Goal: Task Accomplishment & Management: Use online tool/utility

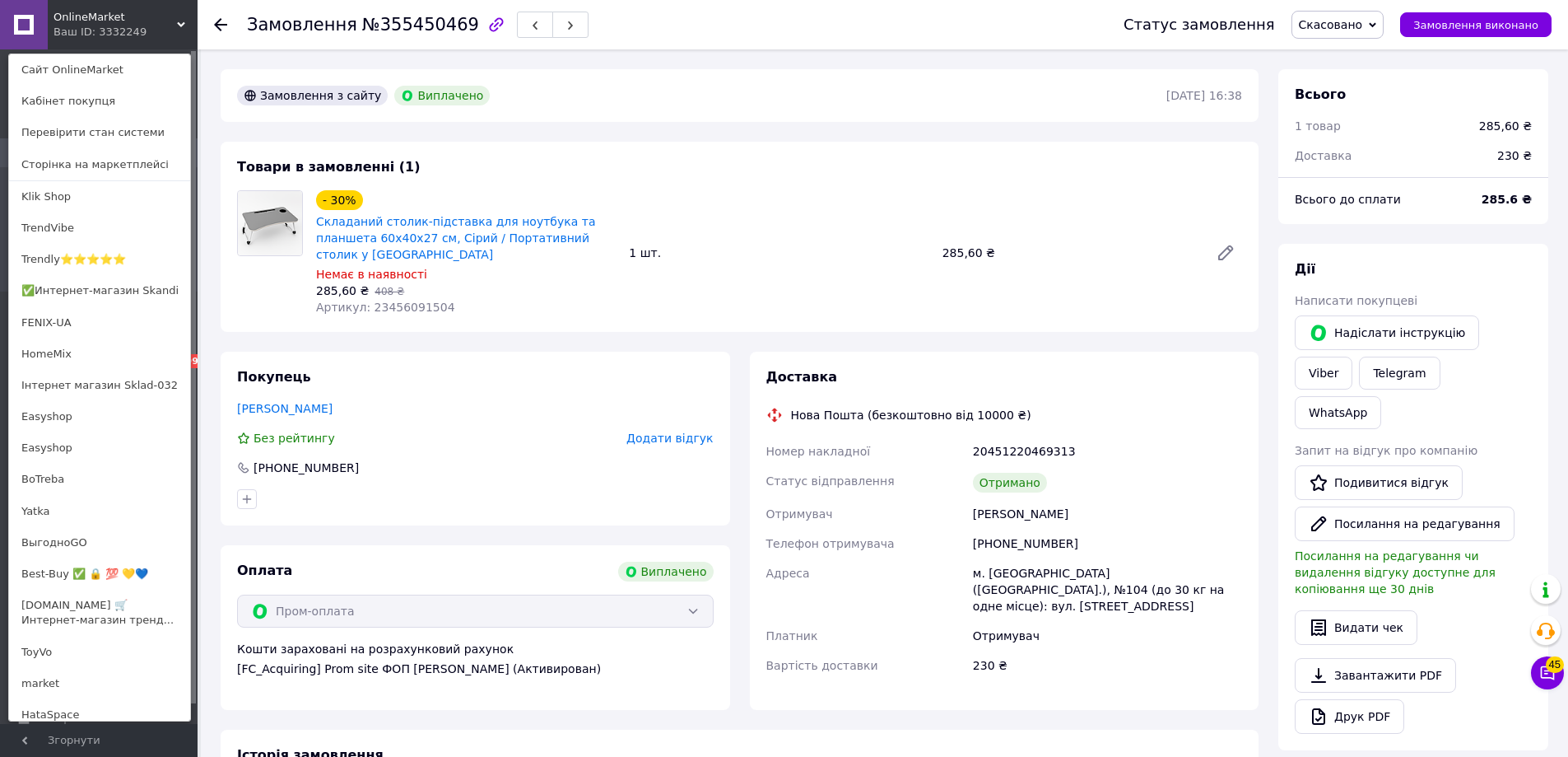
scroll to position [277, 0]
click at [88, 18] on span "OnlineMarket" at bounding box center [115, 17] width 124 height 15
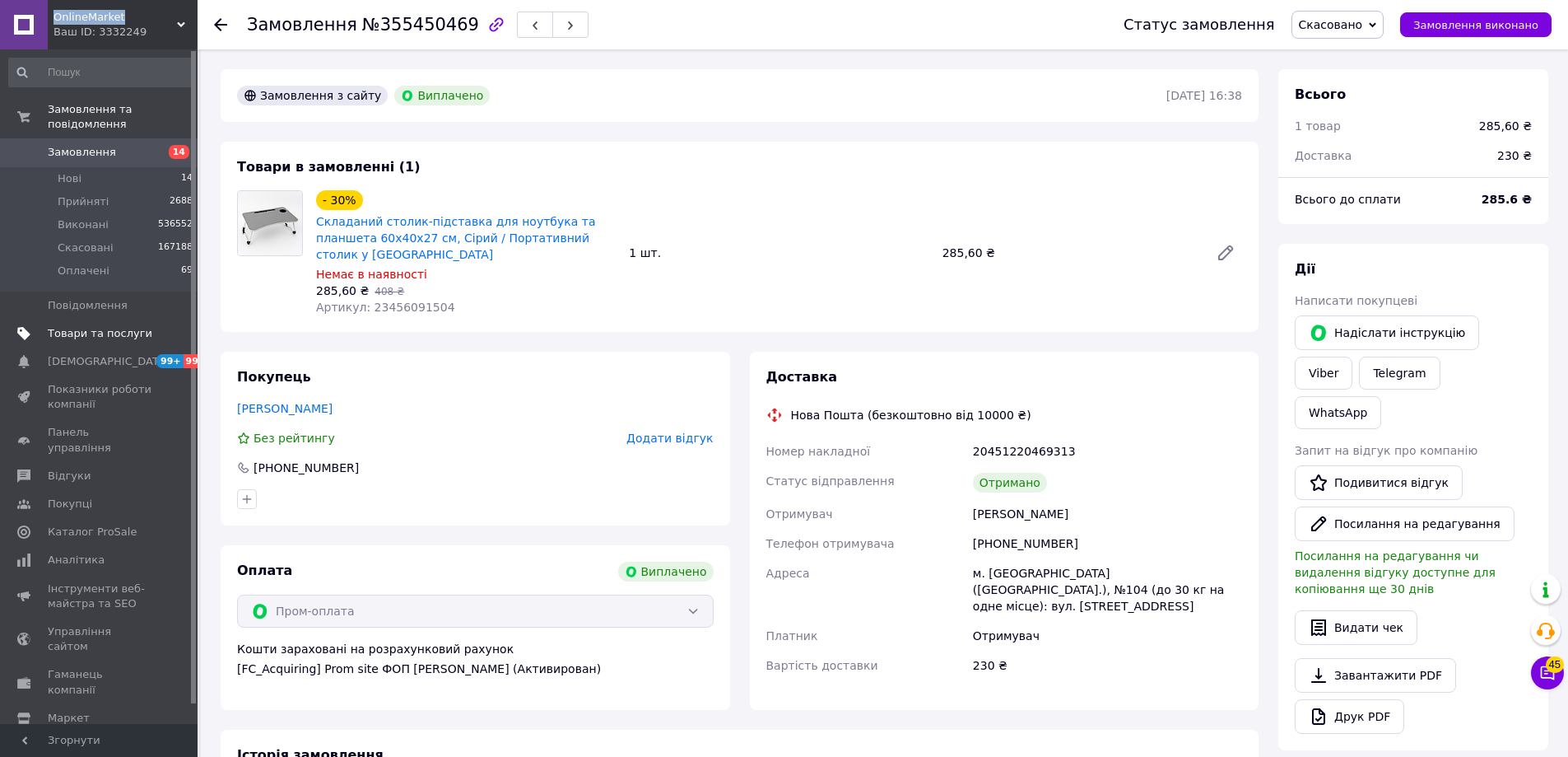
click at [108, 326] on span "Товари та послуги" at bounding box center [100, 333] width 104 height 15
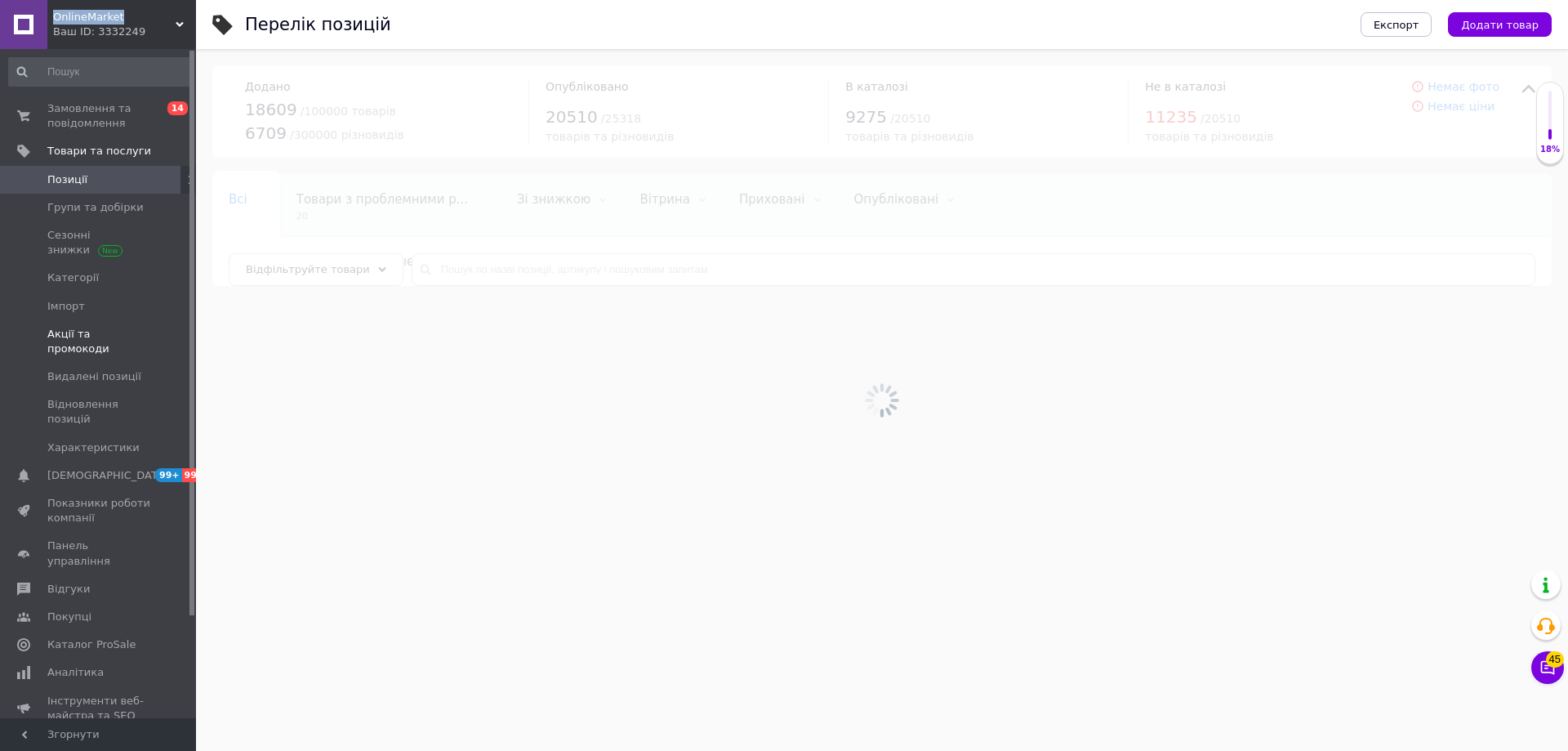
click at [111, 343] on link "Акції та промокоди" at bounding box center [100, 342] width 201 height 42
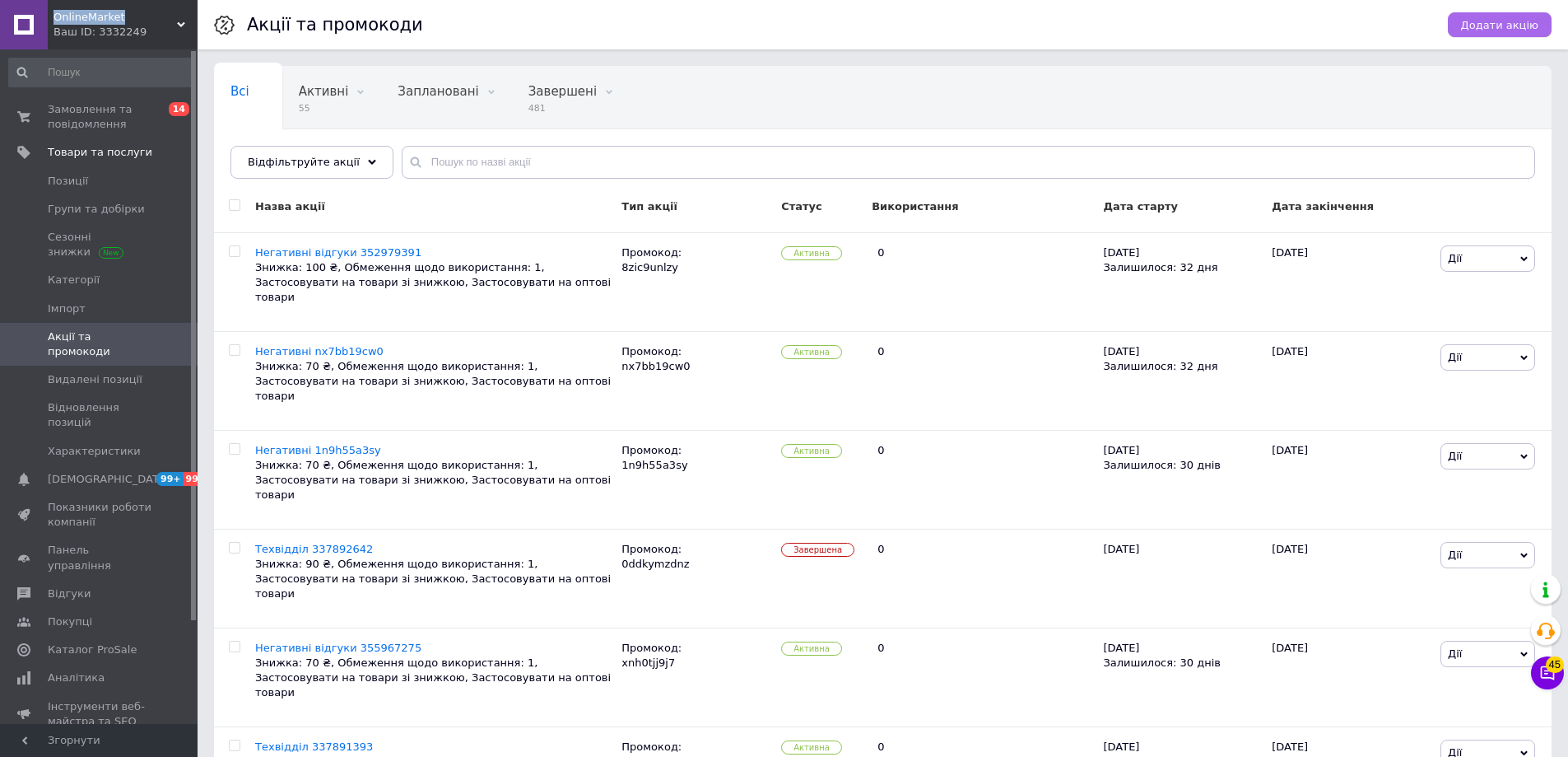
click at [1502, 19] on span "Додати акцію" at bounding box center [1499, 25] width 77 height 12
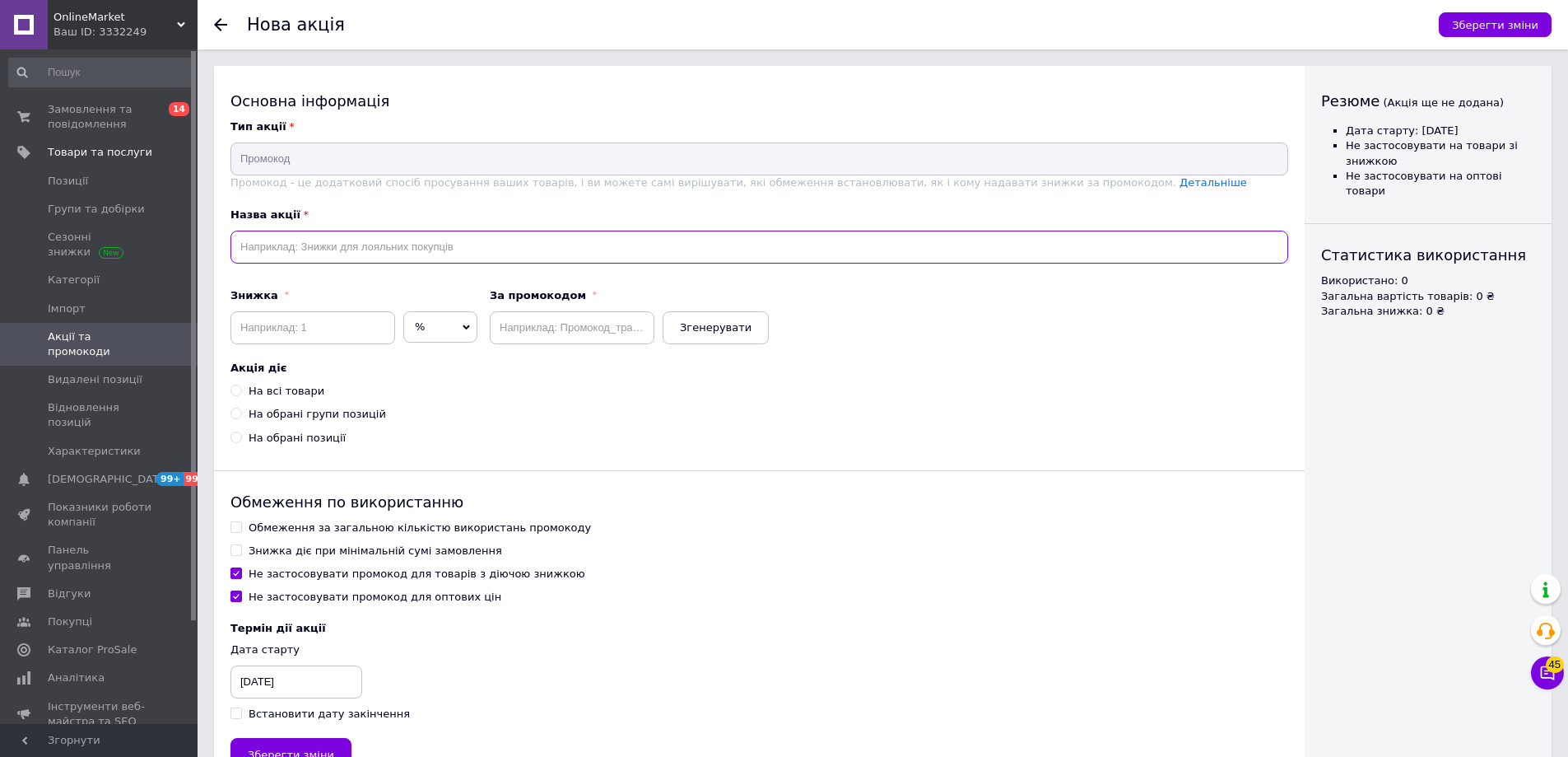
click at [371, 257] on input "text" at bounding box center [758, 246] width 1057 height 33
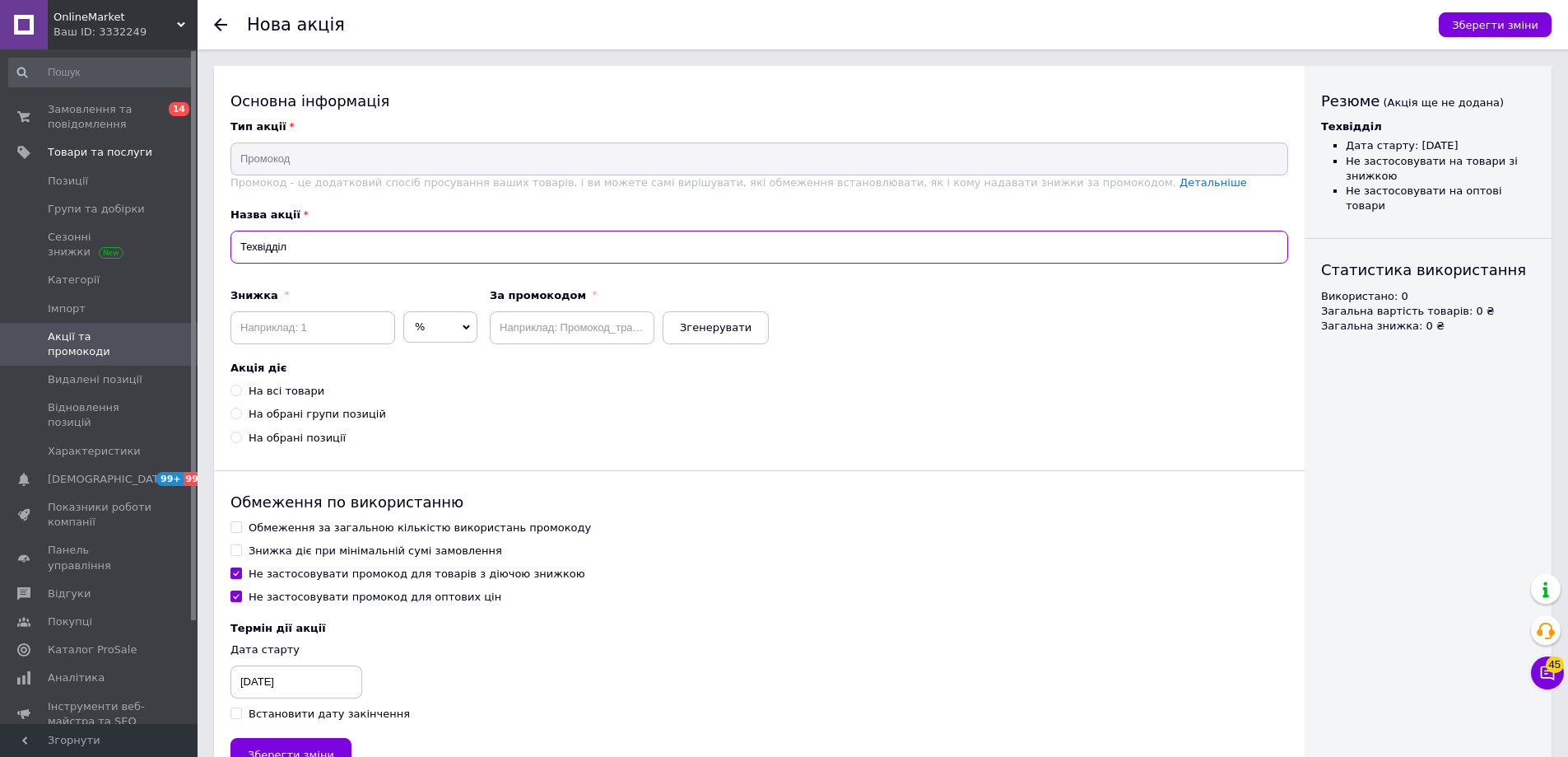
paste input "337898509"
type input "Техвідділ 337898509"
click at [367, 333] on input at bounding box center [312, 328] width 165 height 33
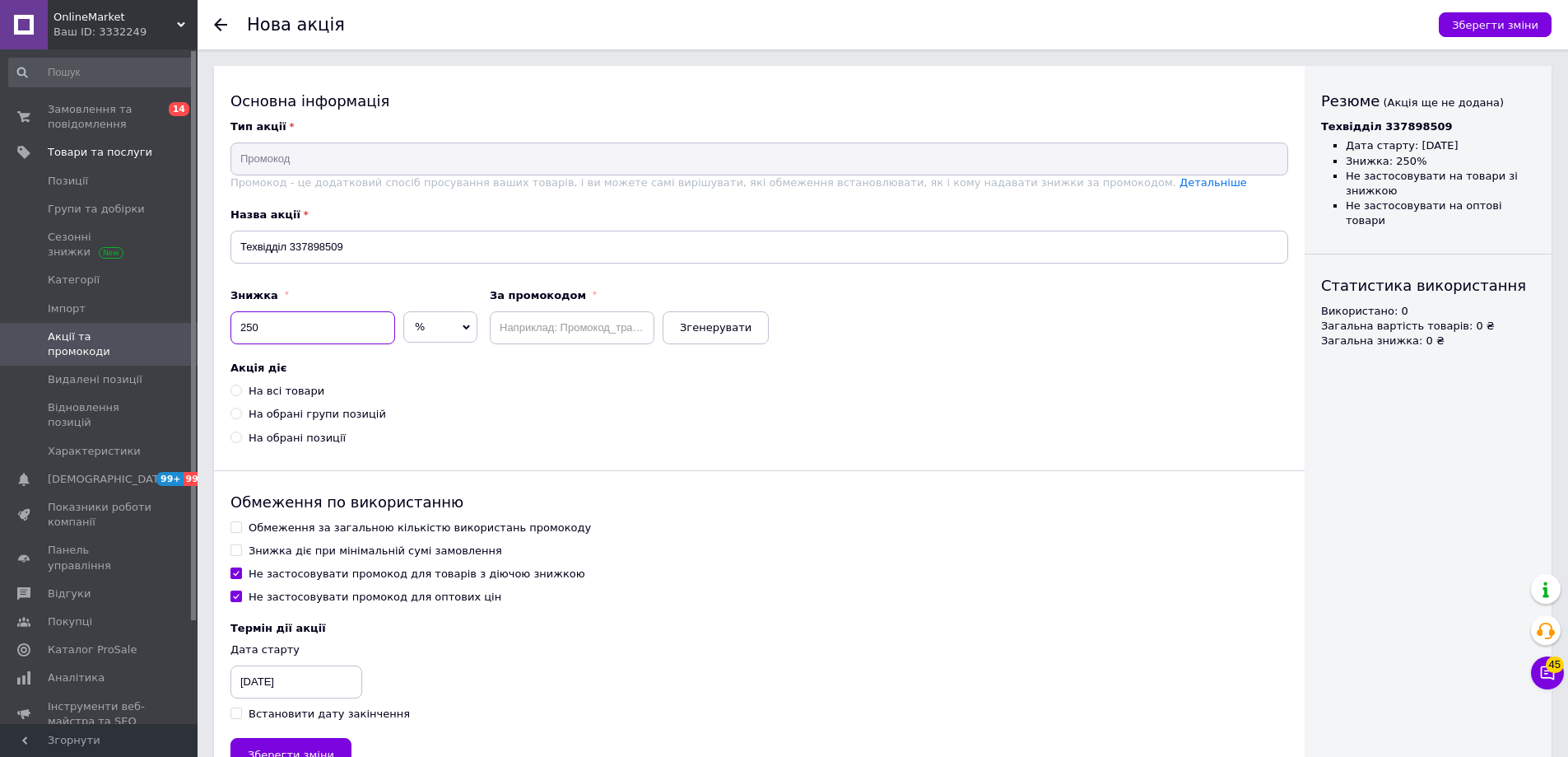
type input "250"
click at [465, 318] on span "%" at bounding box center [441, 327] width 74 height 31
click at [446, 364] on li "₴" at bounding box center [441, 360] width 73 height 23
click at [688, 328] on span "Згенерувати" at bounding box center [715, 328] width 72 height 12
type input "edarbmz33v"
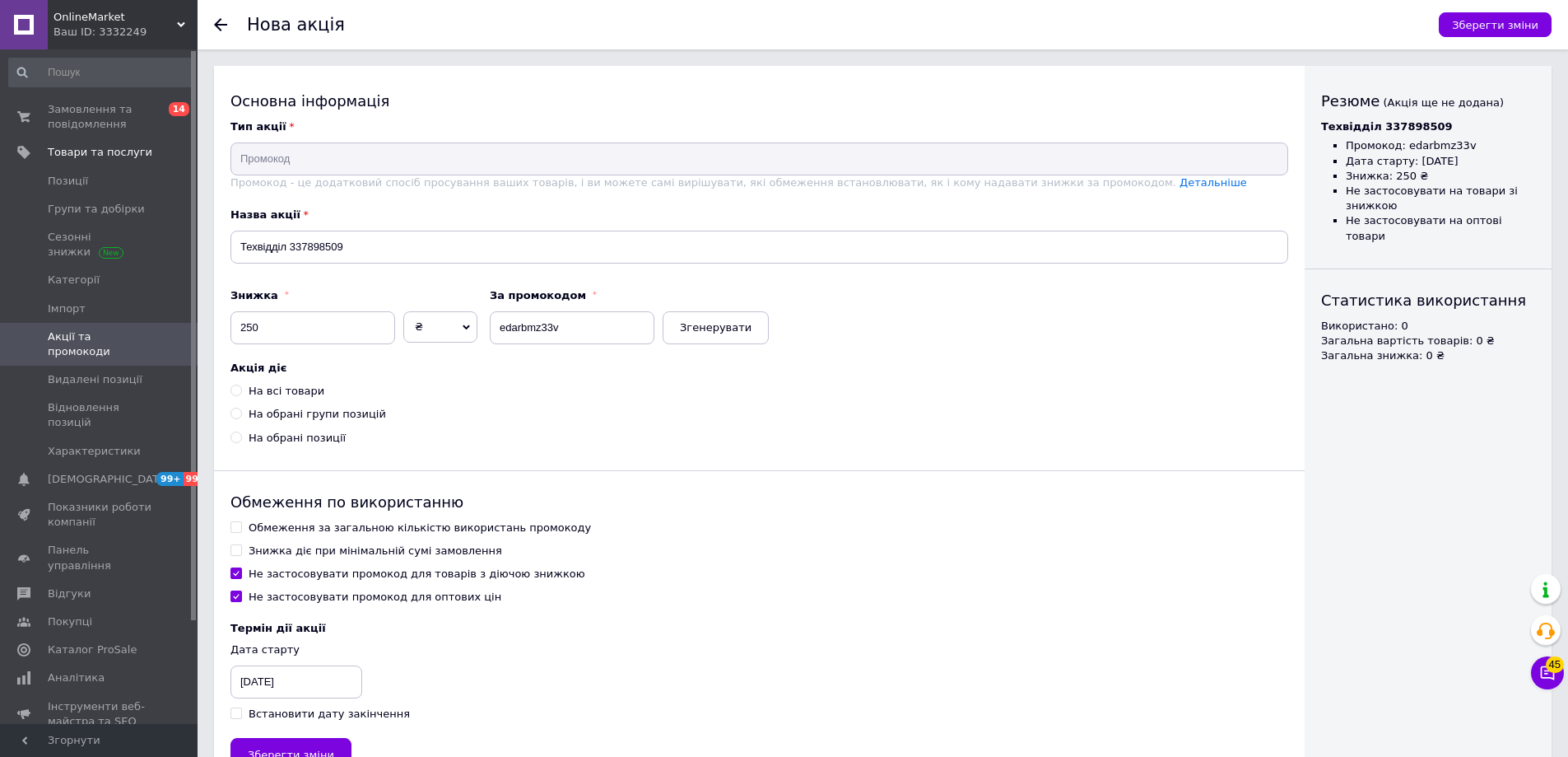
click at [278, 393] on div "На всі товари" at bounding box center [287, 390] width 76 height 15
click at [242, 393] on input "На всі товари" at bounding box center [235, 390] width 11 height 11
radio input "true"
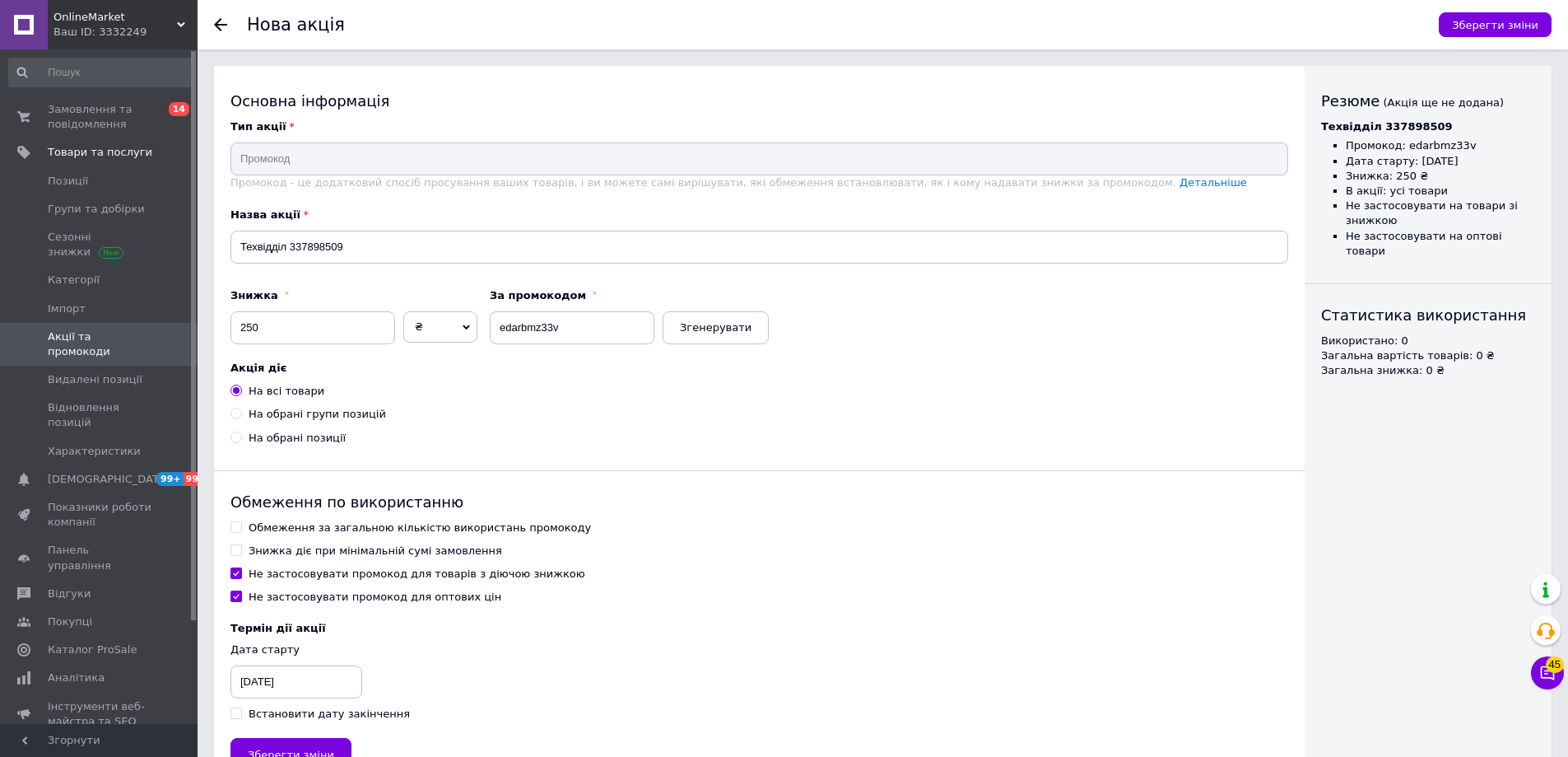
drag, startPoint x: 273, startPoint y: 598, endPoint x: 275, endPoint y: 580, distance: 18.1
click at [273, 598] on div "Не застосовувати промокод для оптових цін" at bounding box center [375, 597] width 253 height 15
click at [242, 598] on input "Не застосовувати промокод для оптових цін" at bounding box center [235, 596] width 11 height 11
checkbox input "false"
click at [270, 571] on div "Не застосовувати промокод для товарів з діючою знижкою" at bounding box center [417, 574] width 336 height 15
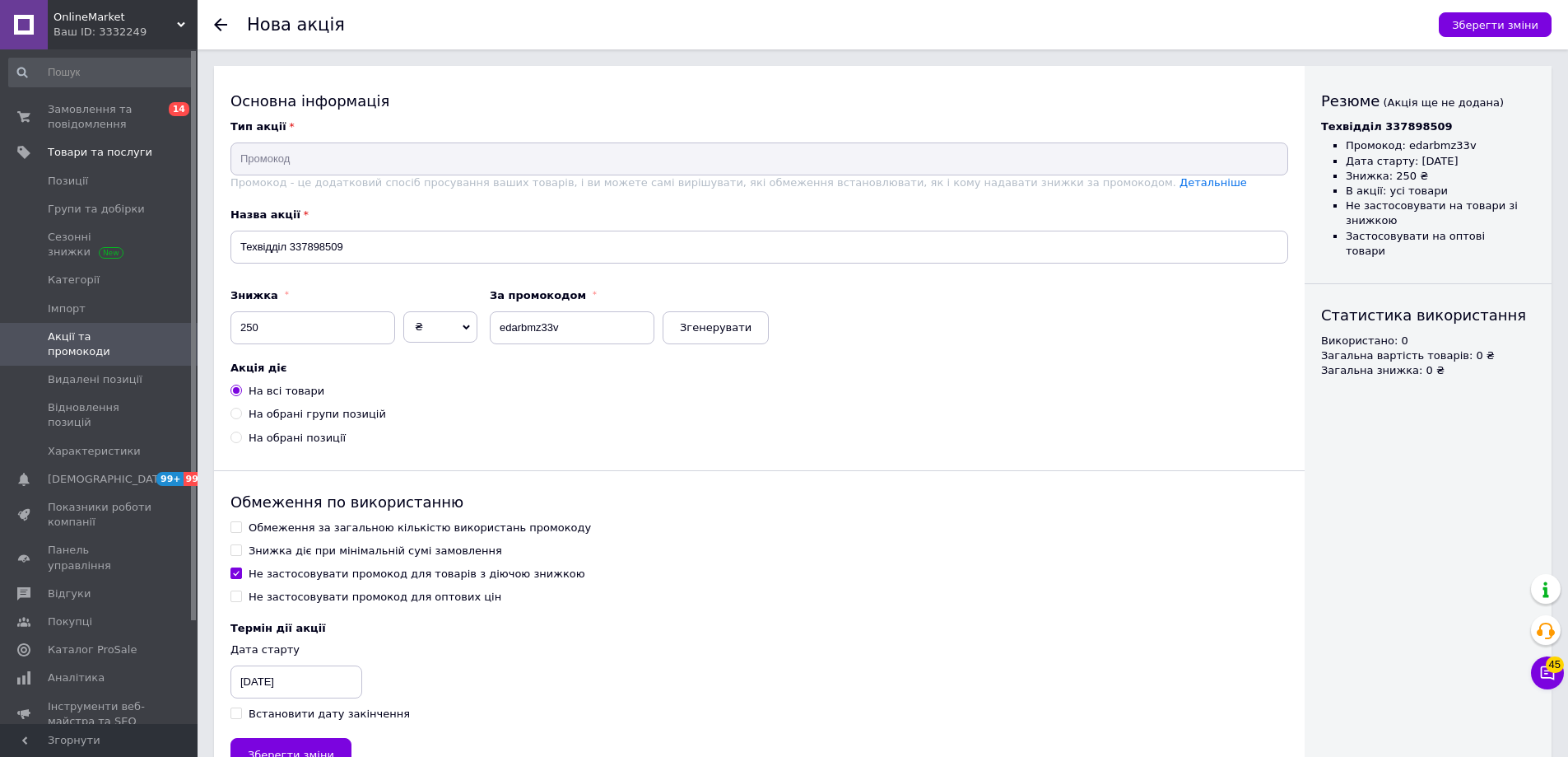
click at [242, 571] on input "Не застосовувати промокод для товарів з діючою знижкою" at bounding box center [235, 573] width 11 height 11
checkbox input "false"
click at [288, 528] on div "Обмеження за загальною кількістю використань промокоду" at bounding box center [419, 528] width 342 height 15
click at [242, 528] on input "Обмеження за загальною кількістю використань промокоду" at bounding box center [235, 527] width 11 height 11
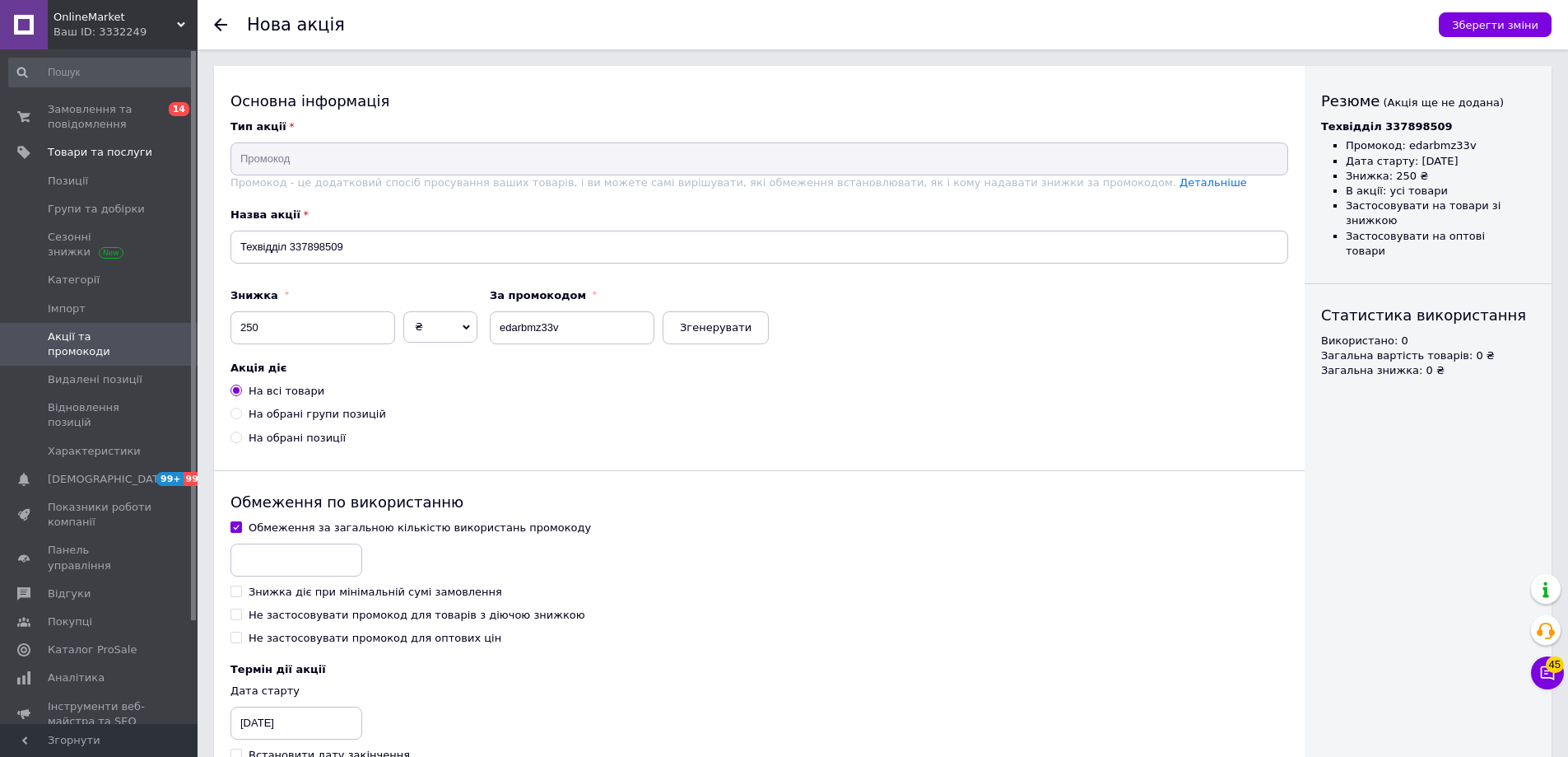
click at [288, 528] on div "Обмеження за загальною кількістю використань промокоду" at bounding box center [419, 528] width 342 height 15
click at [242, 528] on input "Обмеження за загальною кількістю використань промокоду" at bounding box center [235, 527] width 11 height 11
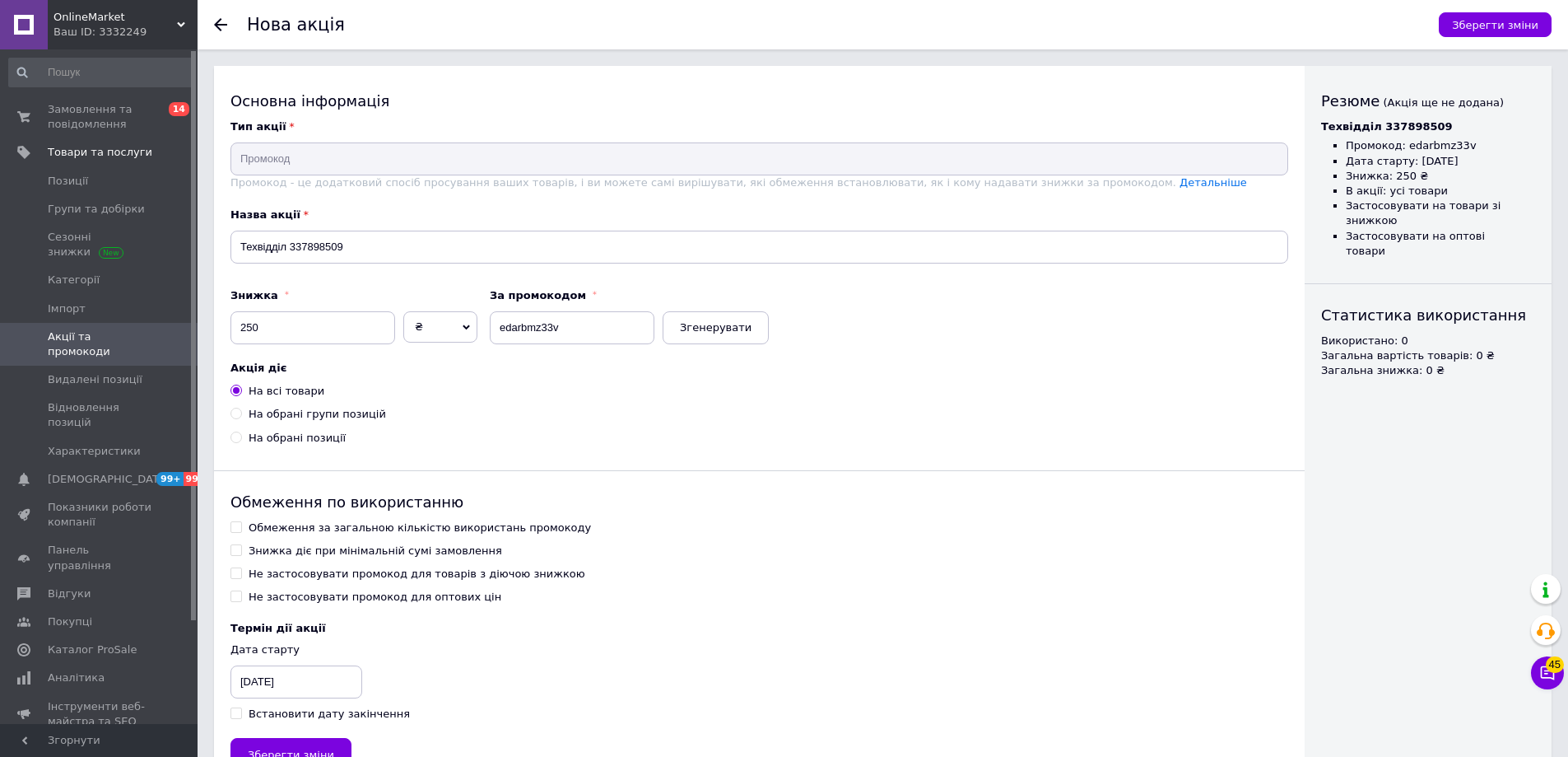
click at [288, 528] on div "Обмеження за загальною кількістю використань промокоду" at bounding box center [419, 528] width 342 height 15
click at [242, 528] on input "Обмеження за загальною кількістю використань промокоду" at bounding box center [235, 527] width 11 height 11
checkbox input "true"
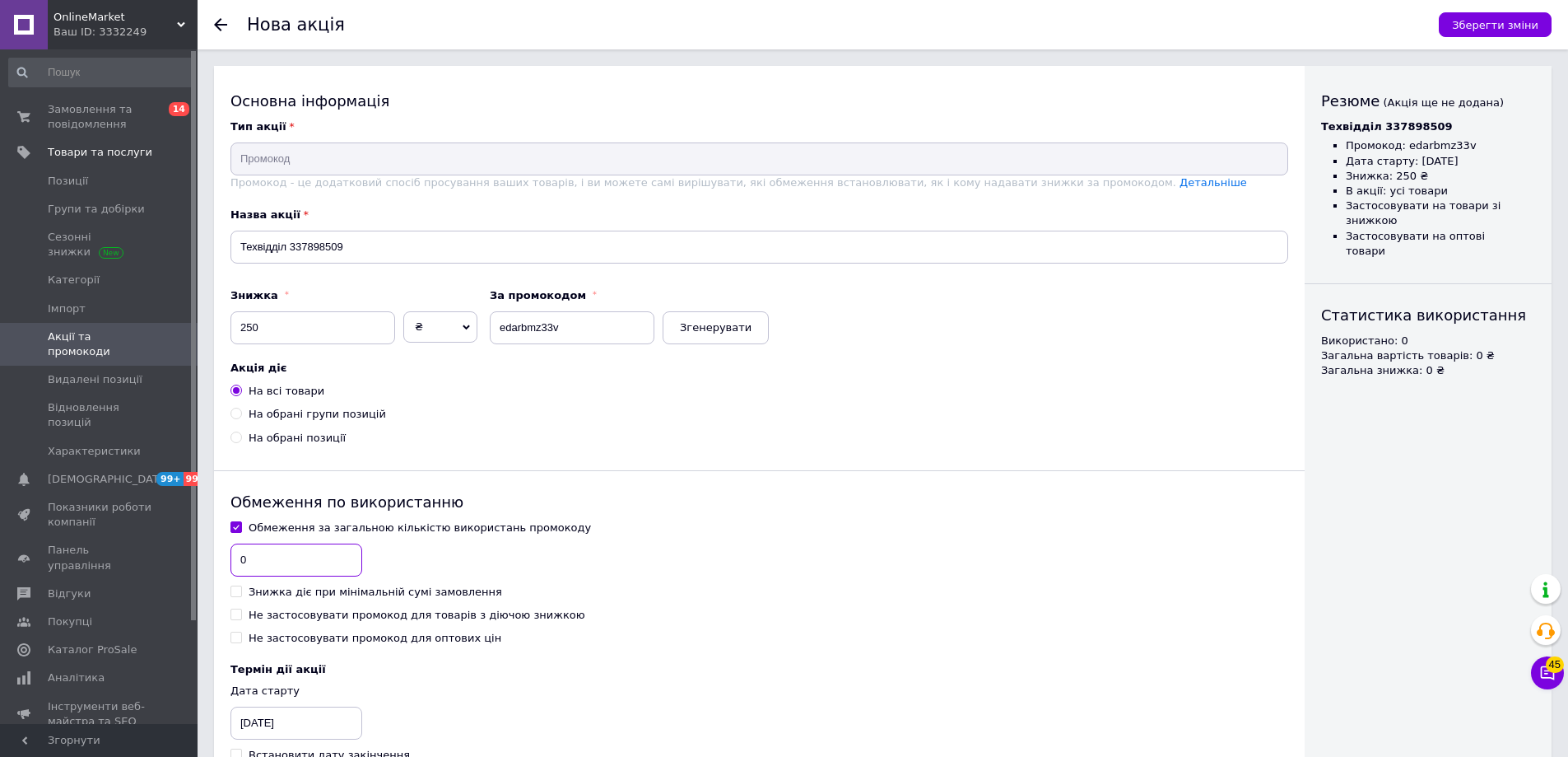
click at [287, 549] on input "0" at bounding box center [296, 560] width 132 height 33
click at [281, 559] on input "0" at bounding box center [296, 560] width 132 height 33
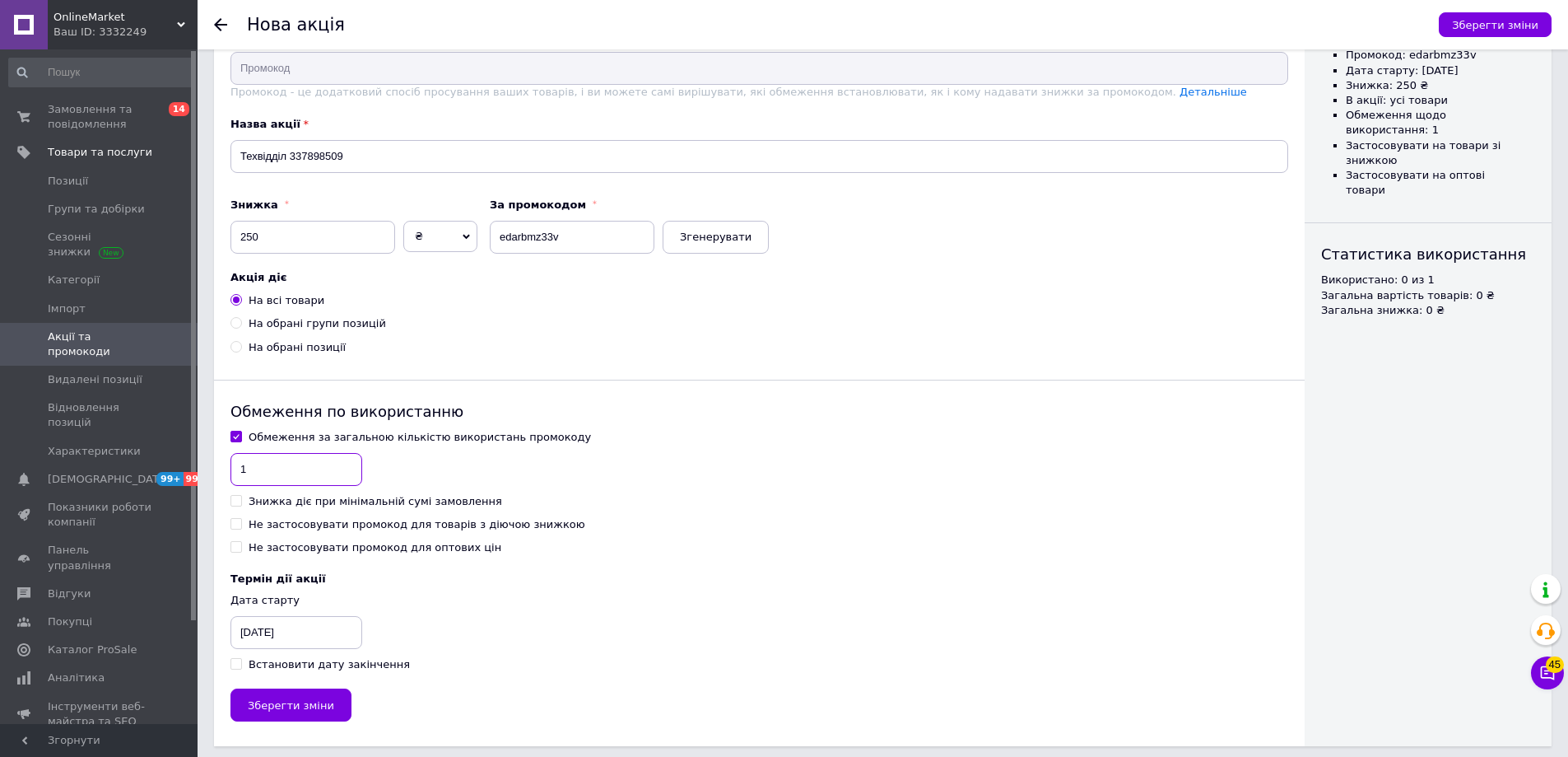
scroll to position [98, 0]
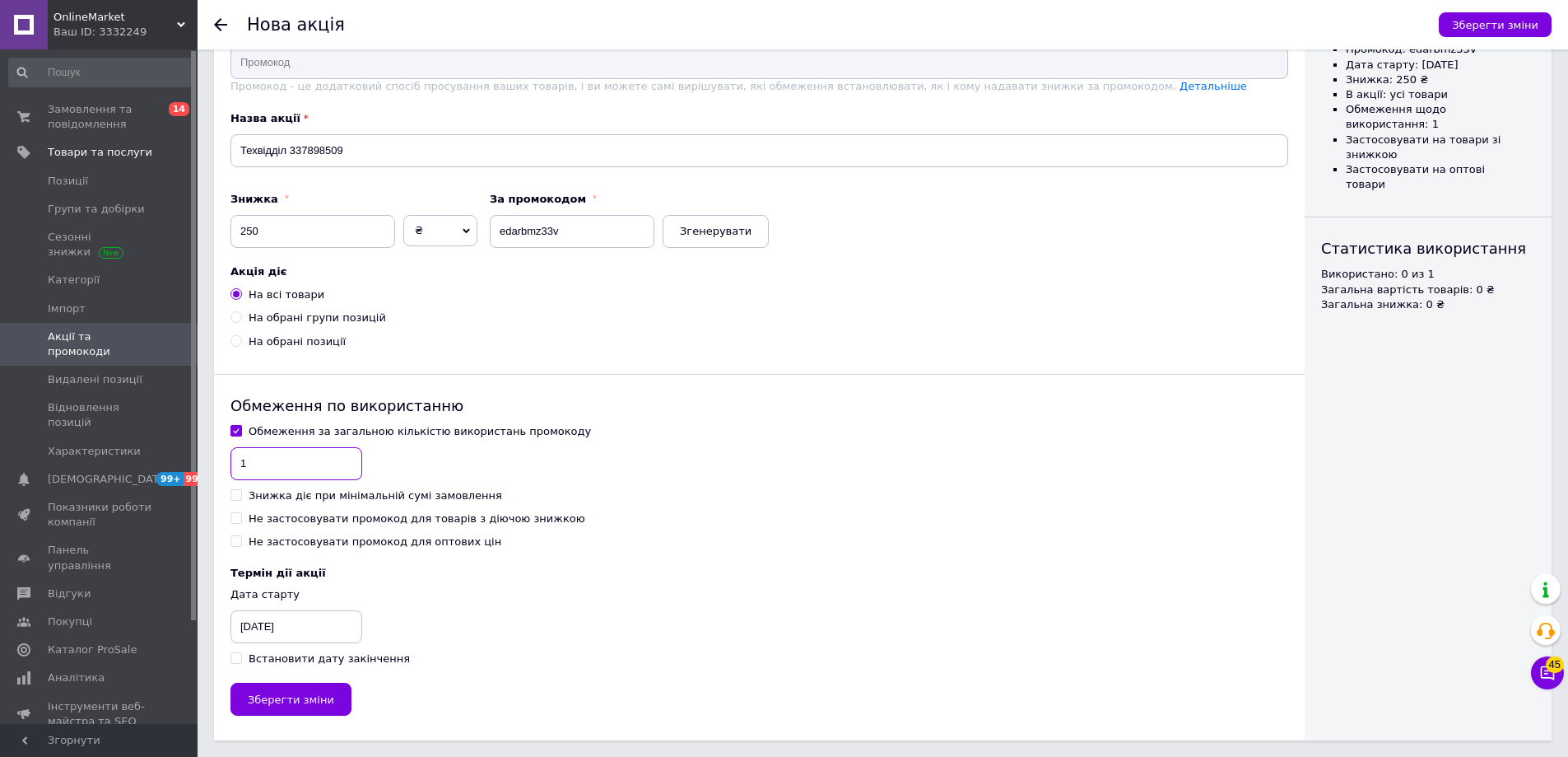
type input "1"
click at [328, 626] on input "[DATE]" at bounding box center [296, 626] width 132 height 33
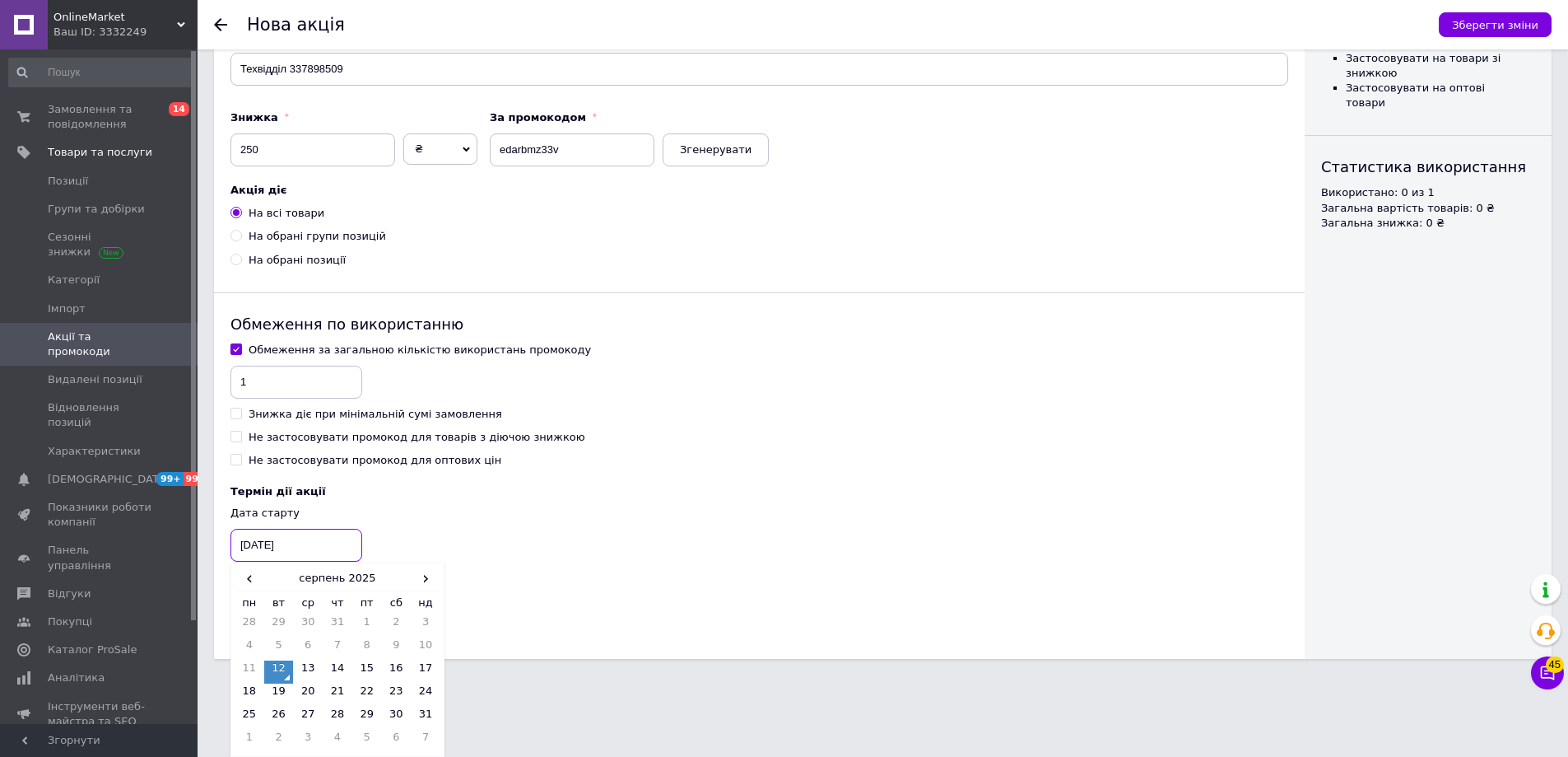
scroll to position [180, 0]
click at [421, 576] on span "›" at bounding box center [425, 578] width 29 height 24
click at [559, 477] on div "Обмеження за загальною кількістю використань промокоду 1 Знижка діє при мінімал…" at bounding box center [758, 463] width 1057 height 242
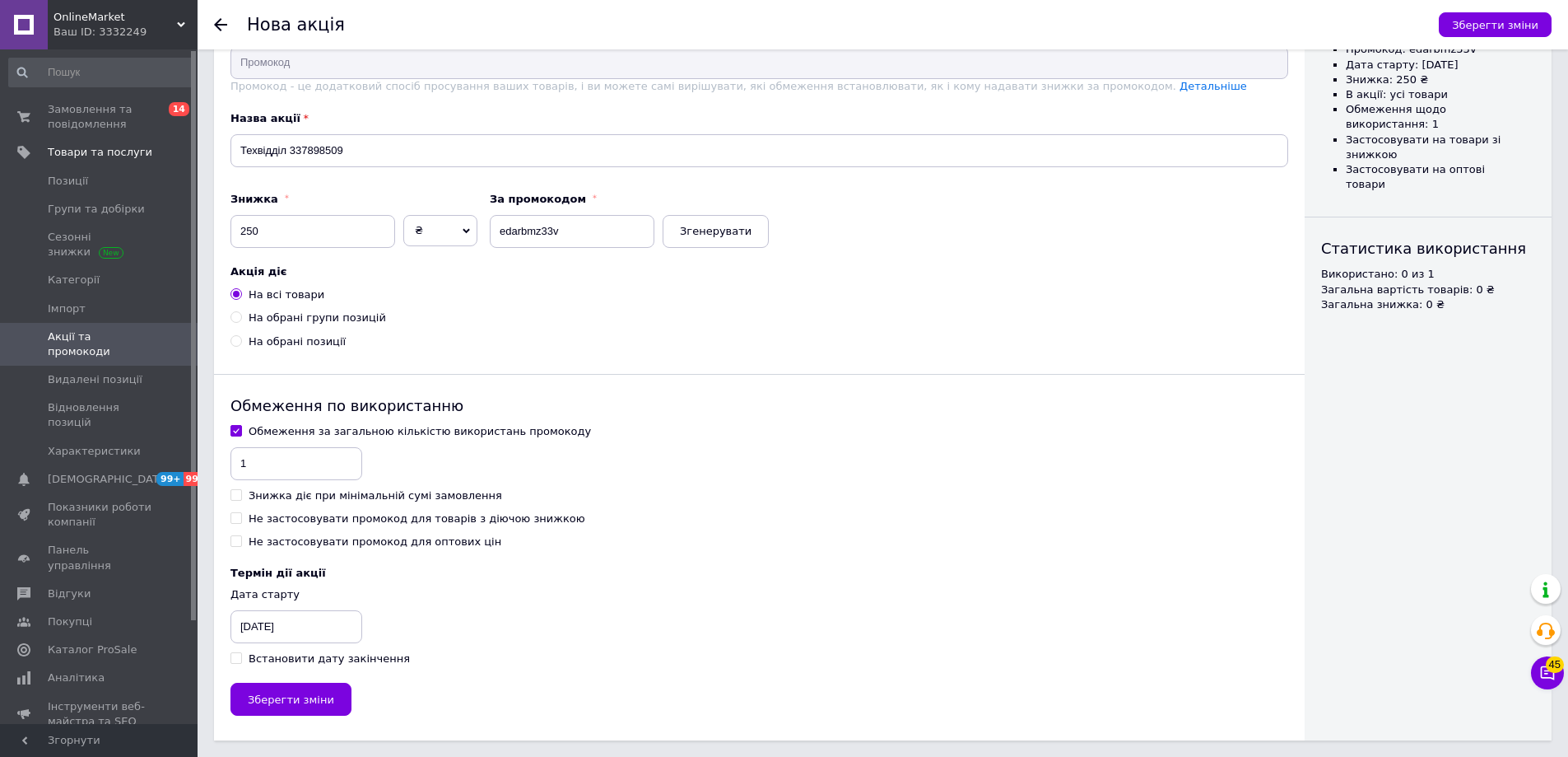
click at [323, 660] on div "Встановити дату закінчення" at bounding box center [329, 659] width 161 height 15
click at [242, 660] on input "Встановити дату закінчення" at bounding box center [235, 658] width 11 height 11
checkbox input "true"
click at [393, 630] on div "[DATE]" at bounding box center [378, 626] width 82 height 33
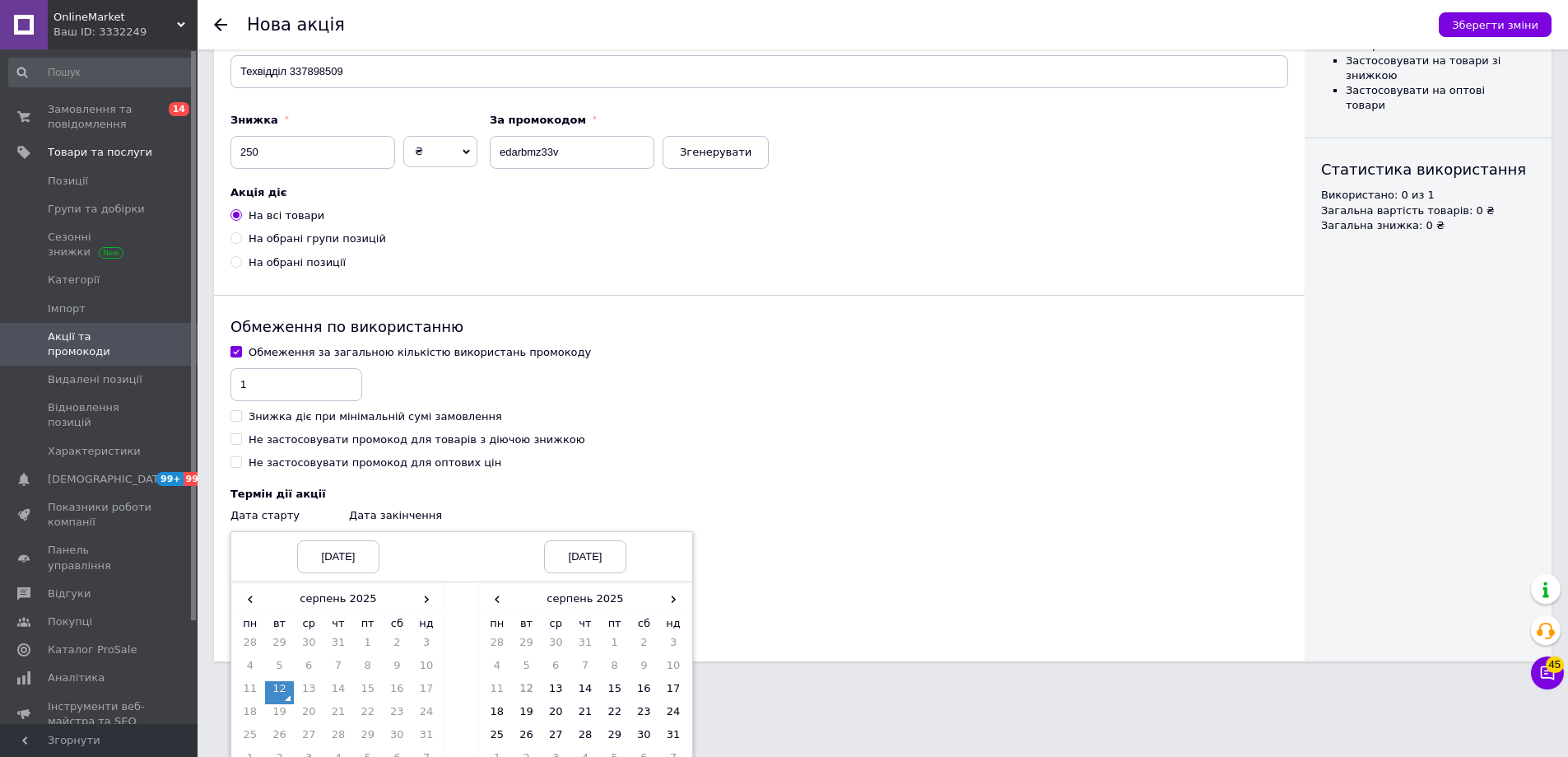
scroll to position [249, 0]
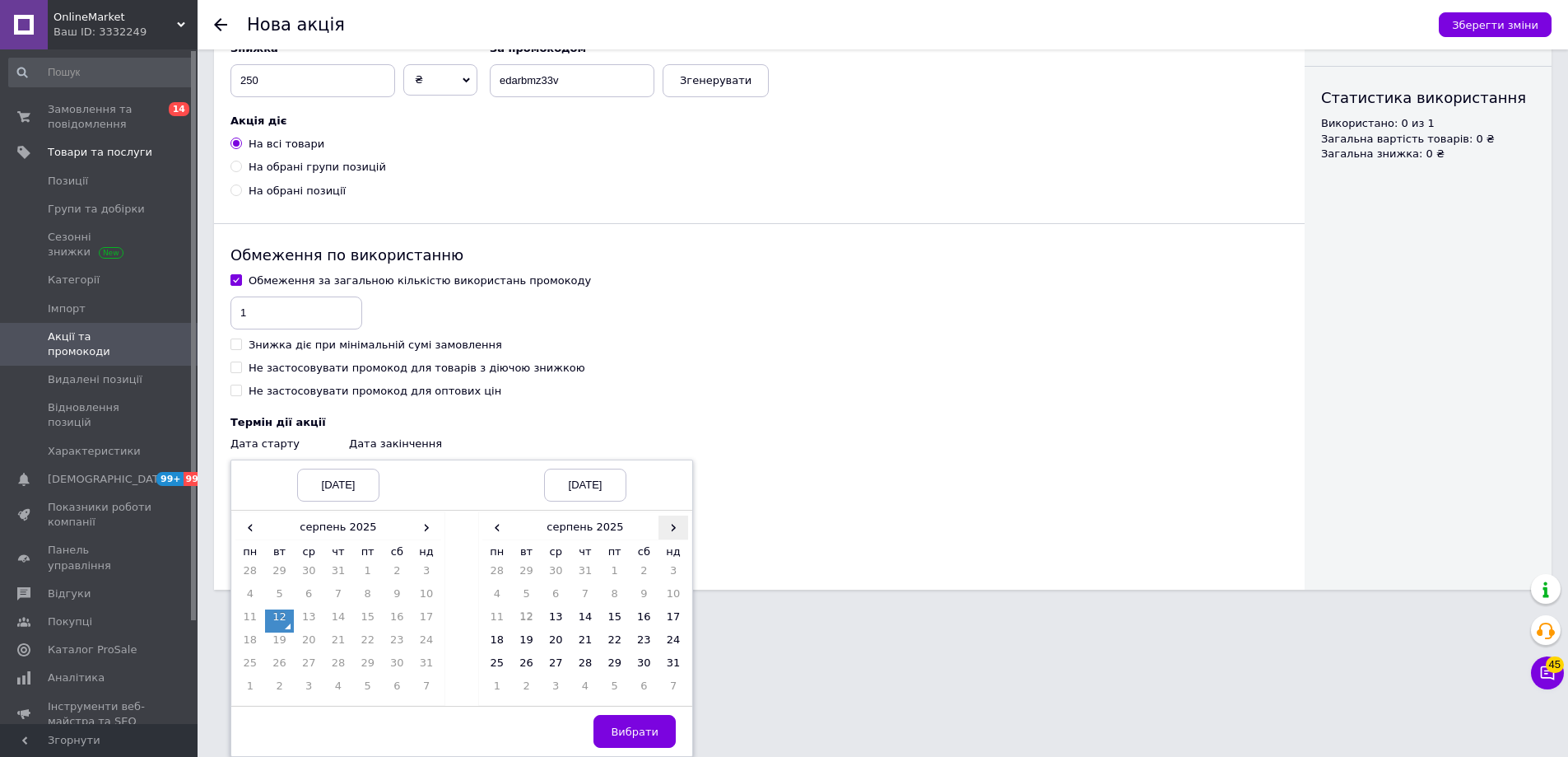
click at [669, 531] on span "›" at bounding box center [673, 527] width 29 height 24
click at [619, 616] on td "12" at bounding box center [614, 621] width 29 height 23
click at [630, 729] on span "Вибрати" at bounding box center [634, 731] width 48 height 12
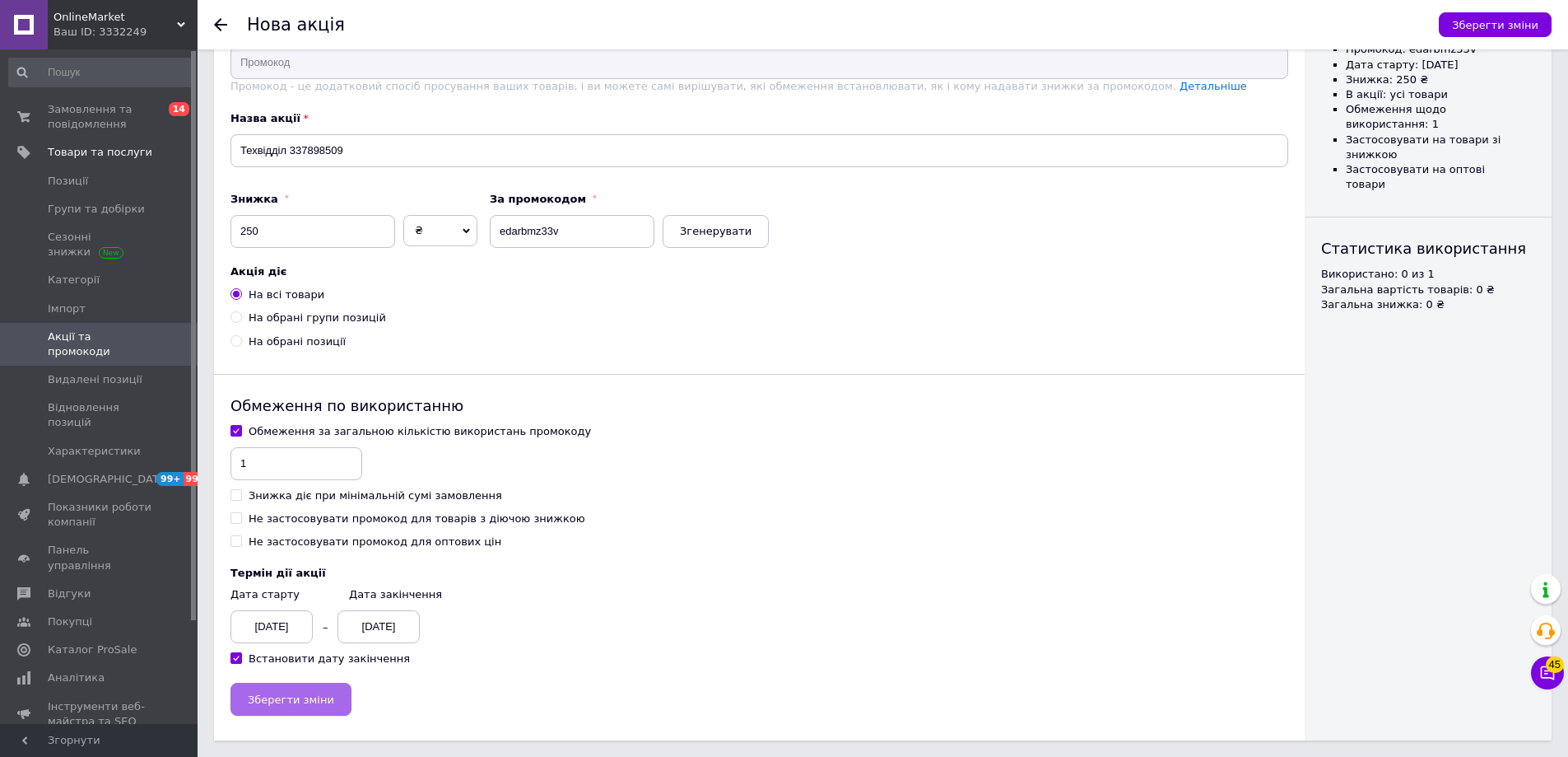
scroll to position [98, 0]
click at [316, 699] on span "Зберегти зміни" at bounding box center [291, 699] width 87 height 12
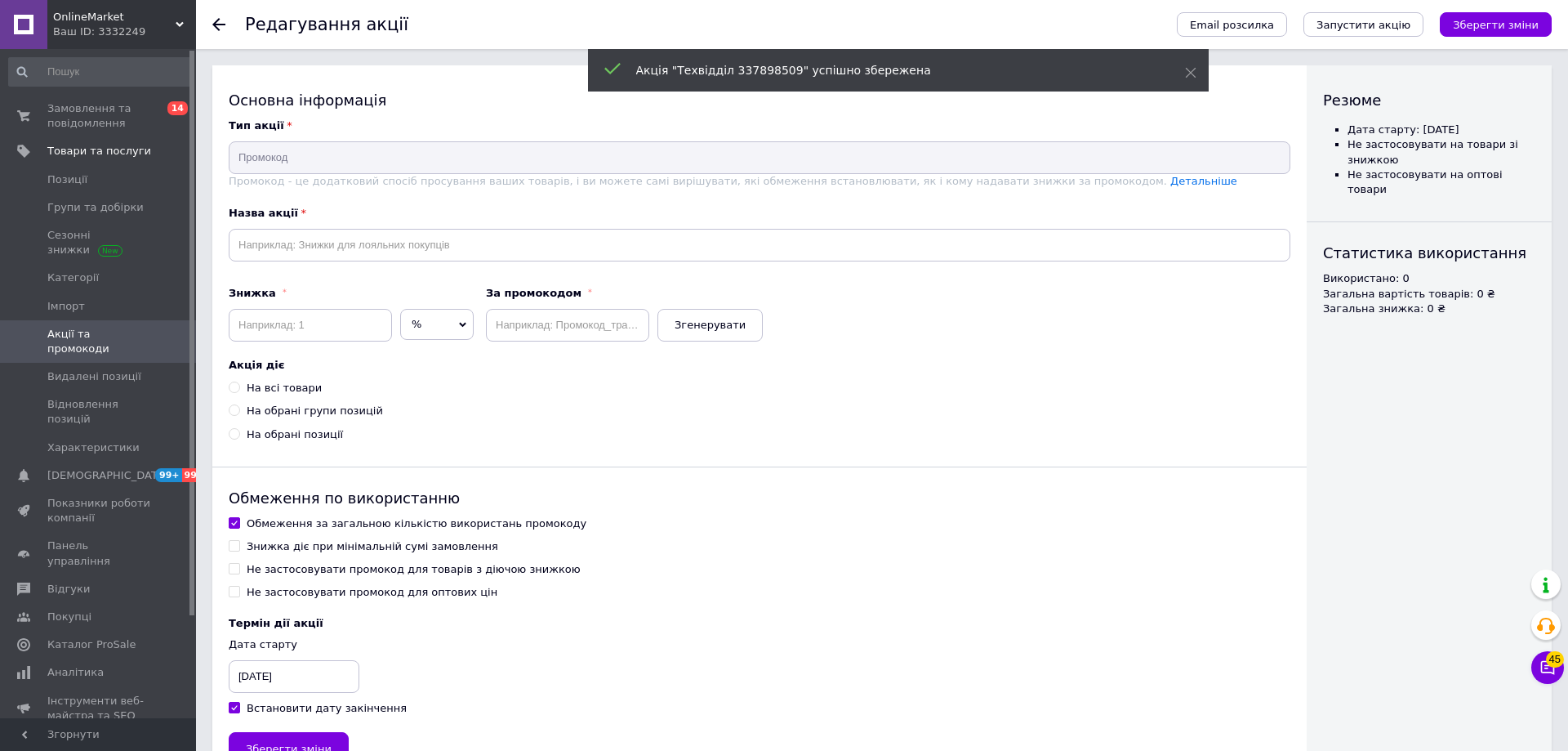
type input "Техвідділ 337898509"
type input "250"
type input "edarbmz33v"
radio input "true"
checkbox input "true"
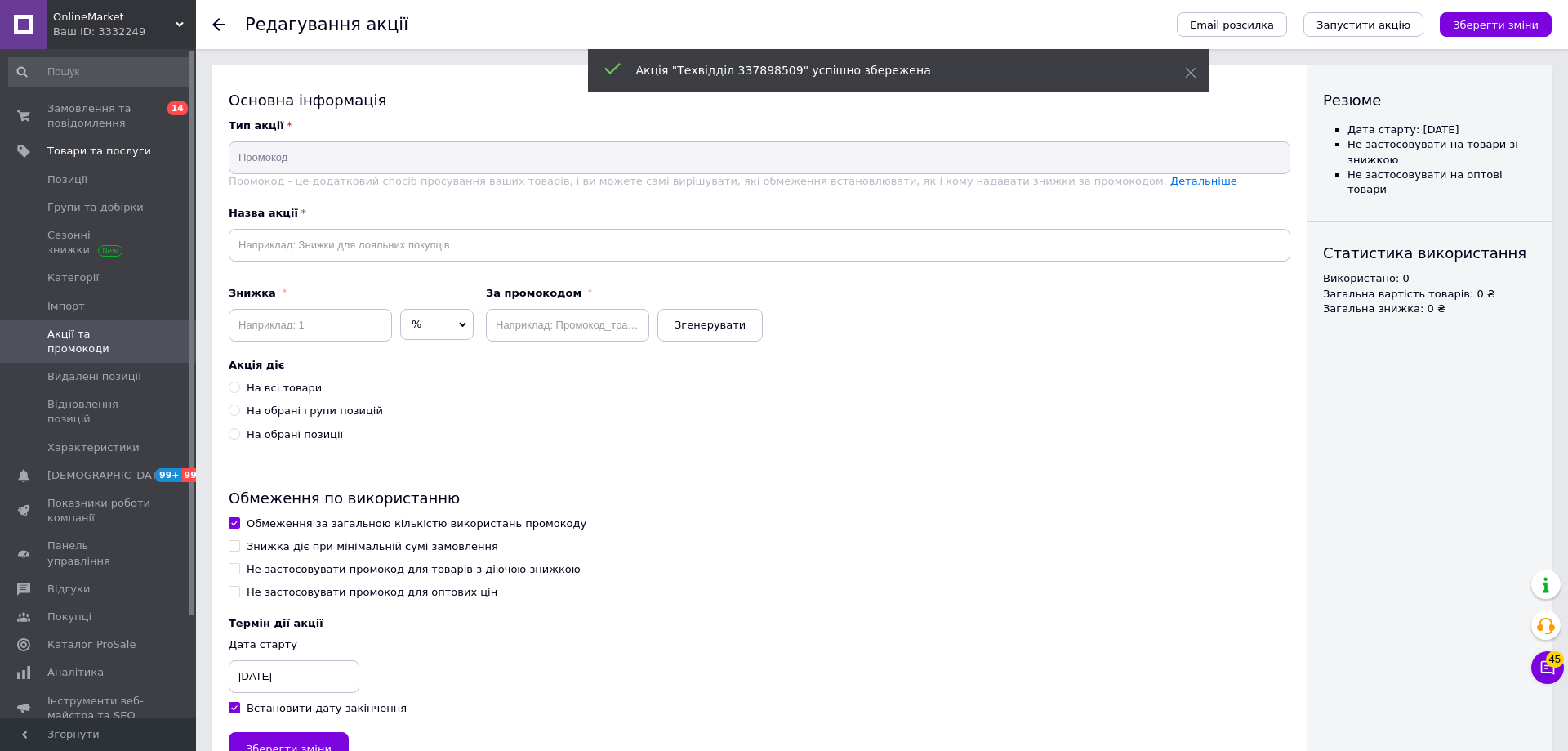
checkbox input "false"
checkbox input "true"
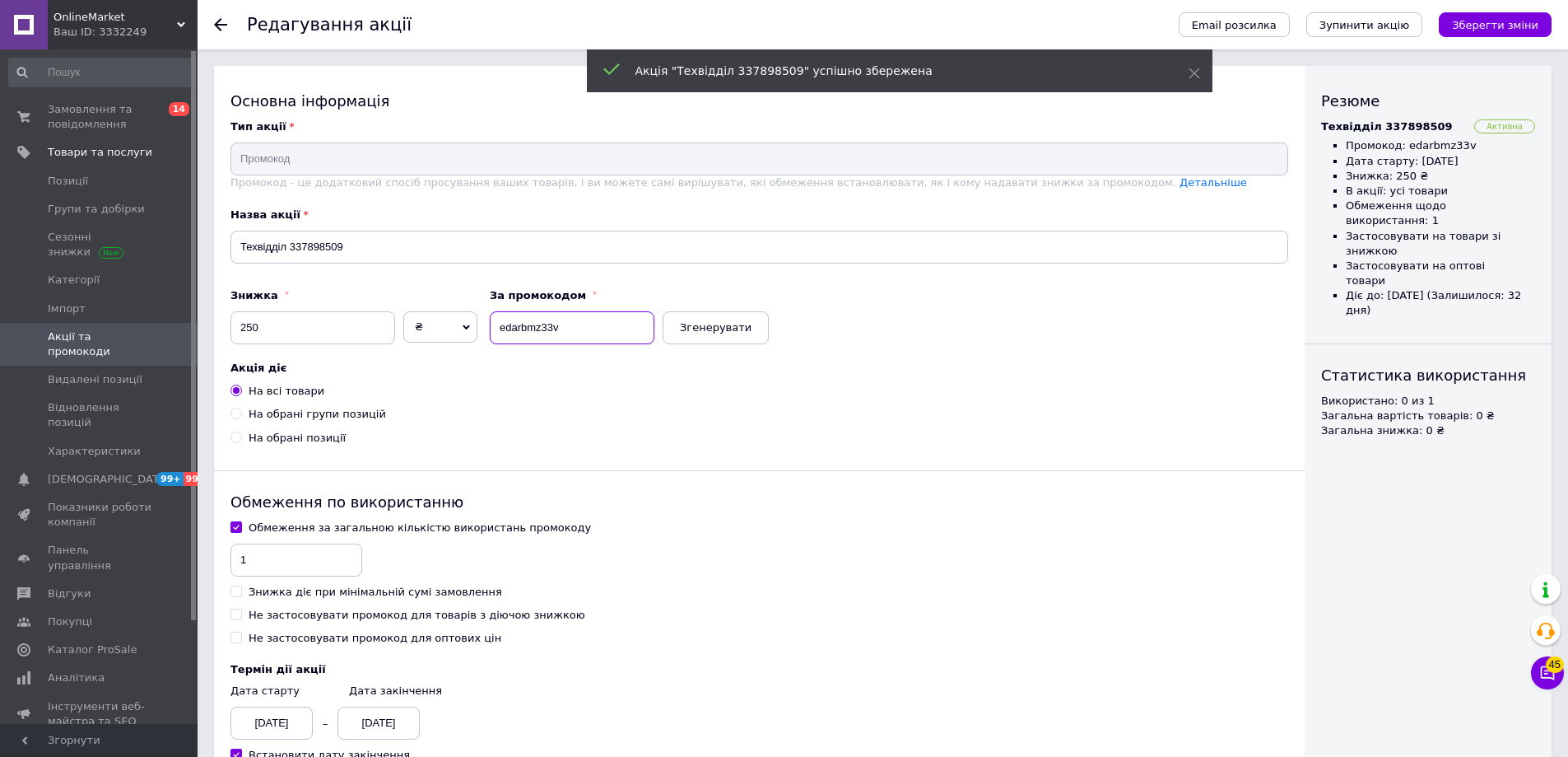
click at [533, 335] on input "edarbmz33v" at bounding box center [572, 328] width 165 height 33
